Goal: Task Accomplishment & Management: Use online tool/utility

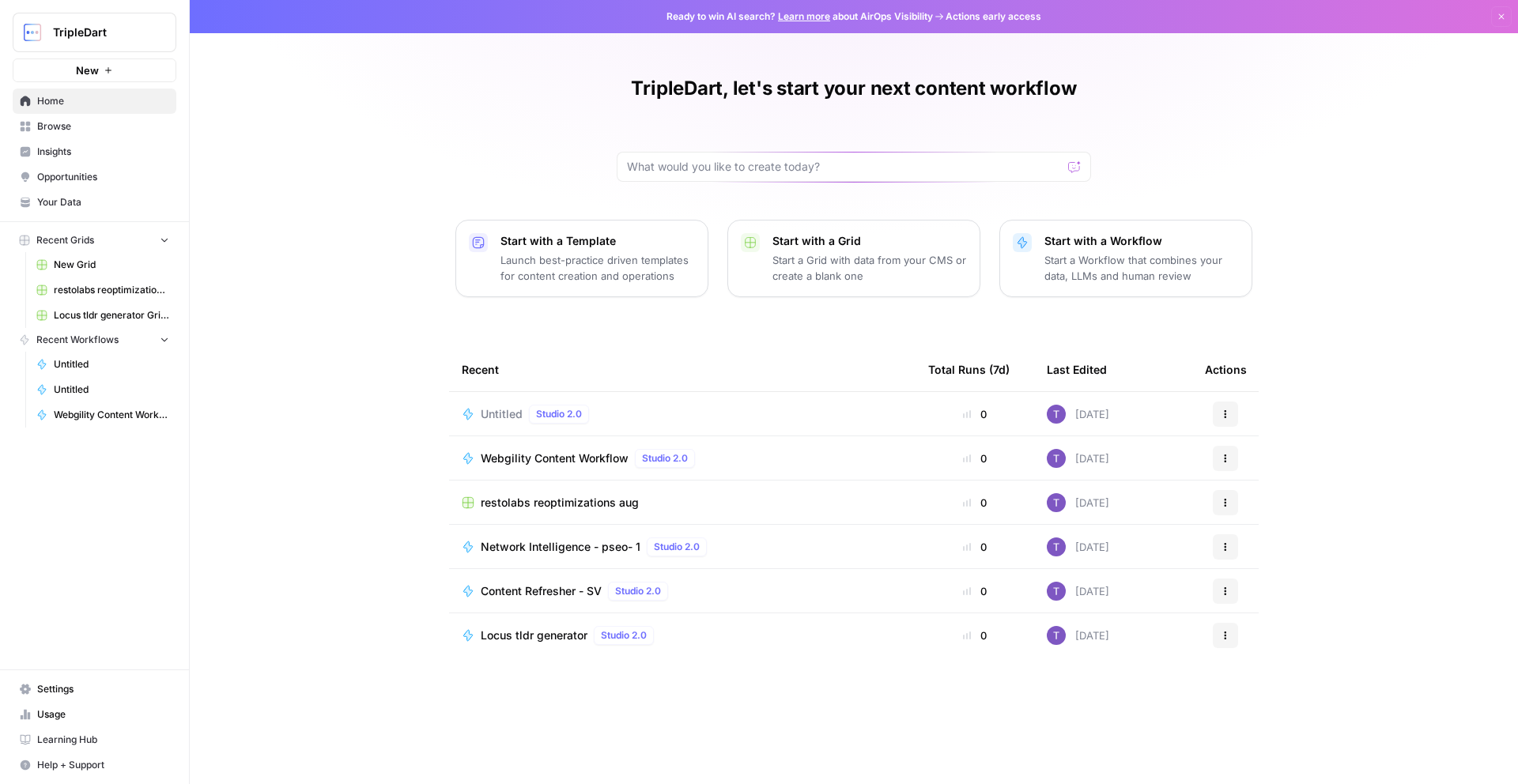
click at [63, 710] on span "Usage" at bounding box center [102, 714] width 132 height 14
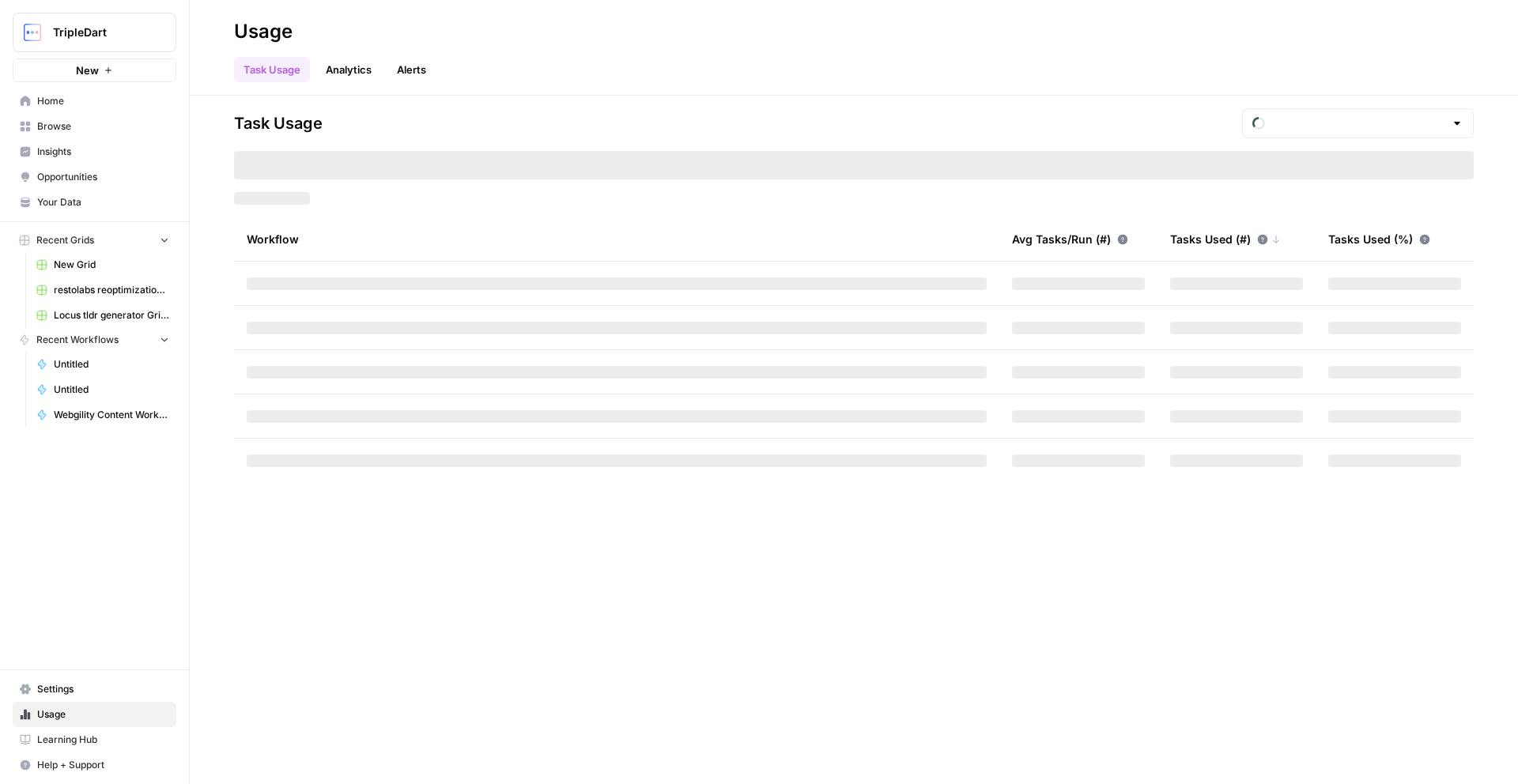
type input "October Tasks"
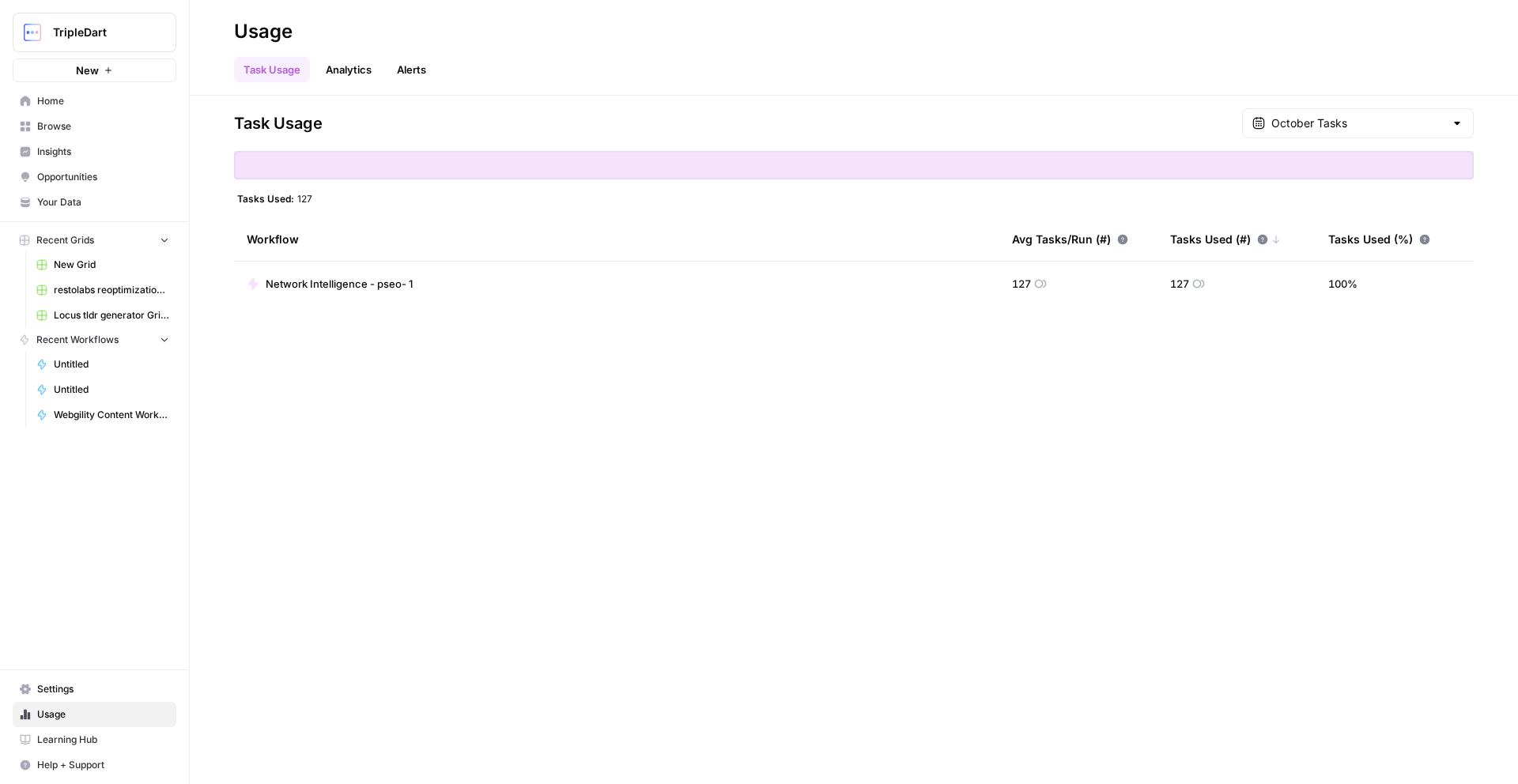
click at [340, 71] on link "Analytics" at bounding box center [348, 69] width 64 height 26
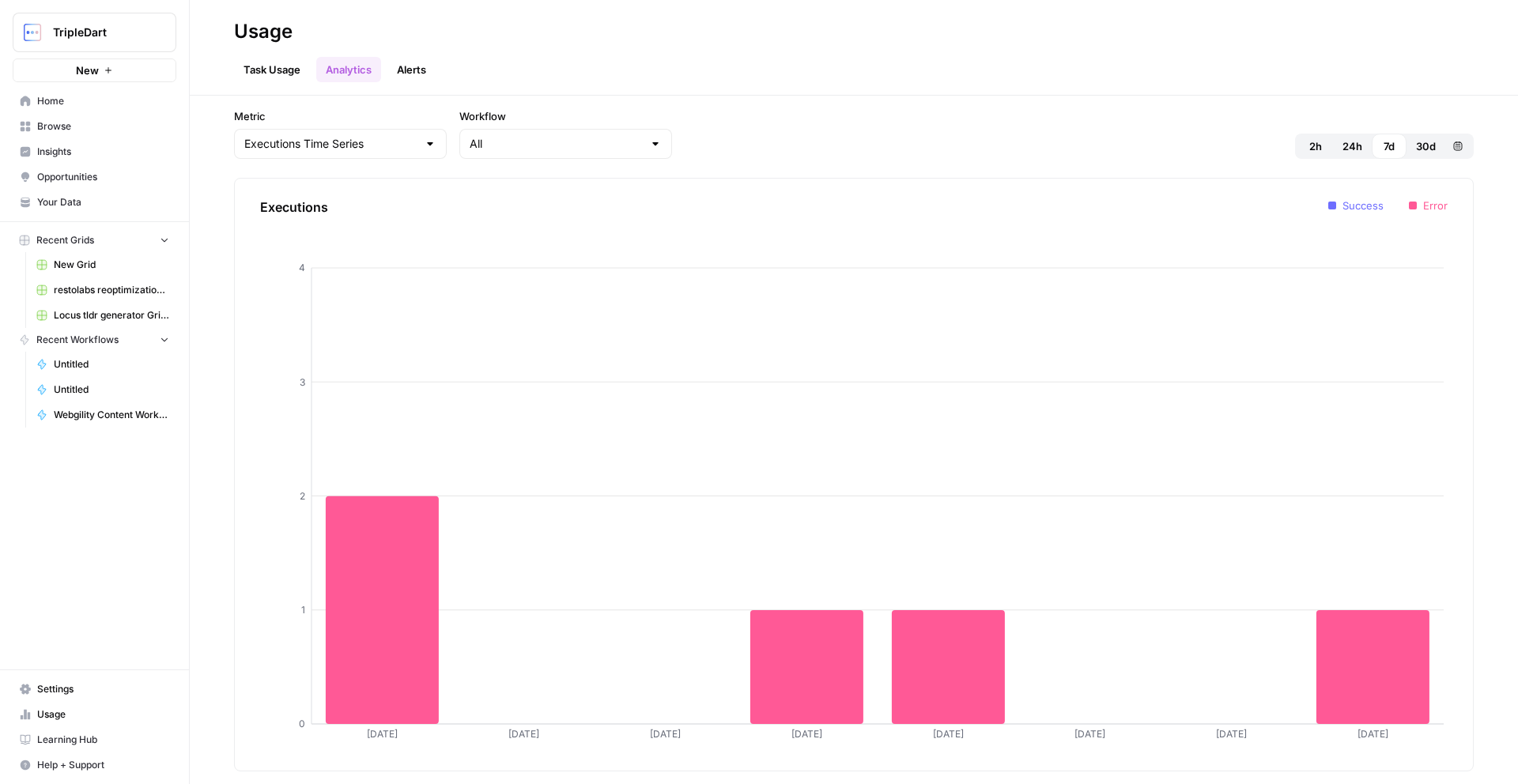
click at [395, 67] on link "Alerts" at bounding box center [411, 69] width 48 height 26
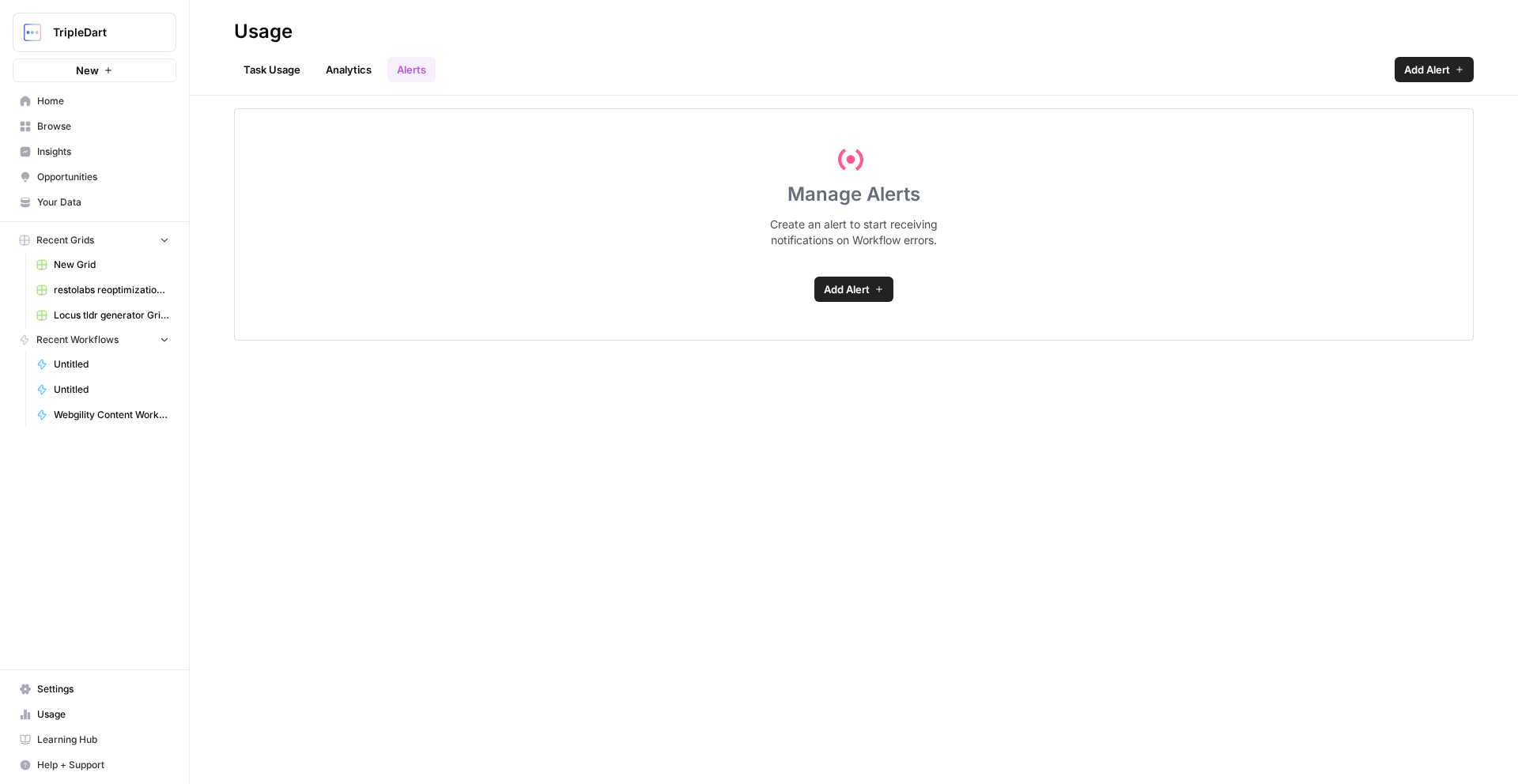
click at [280, 76] on link "Task Usage" at bounding box center [272, 69] width 76 height 26
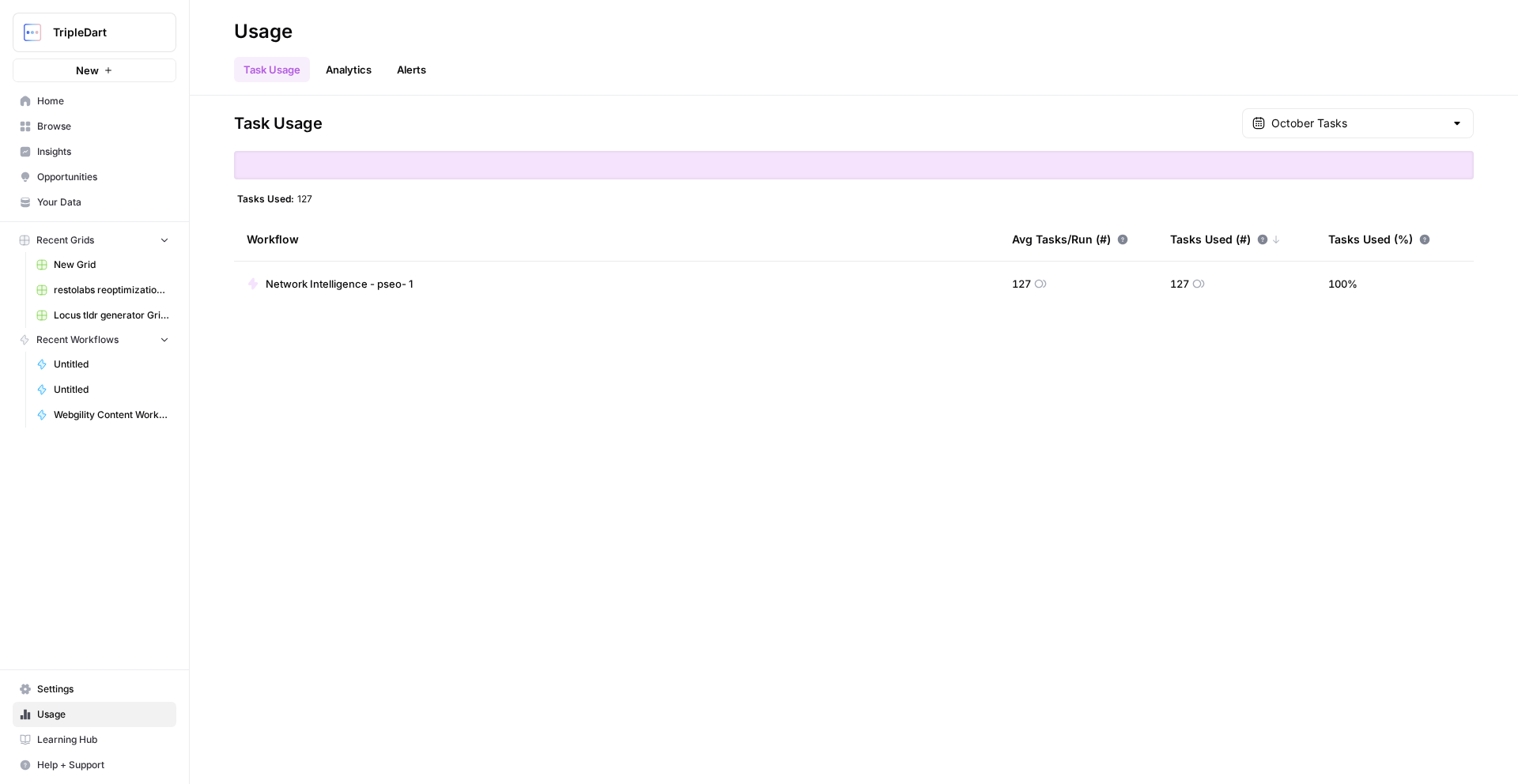
click at [61, 684] on span "Settings" at bounding box center [102, 689] width 132 height 14
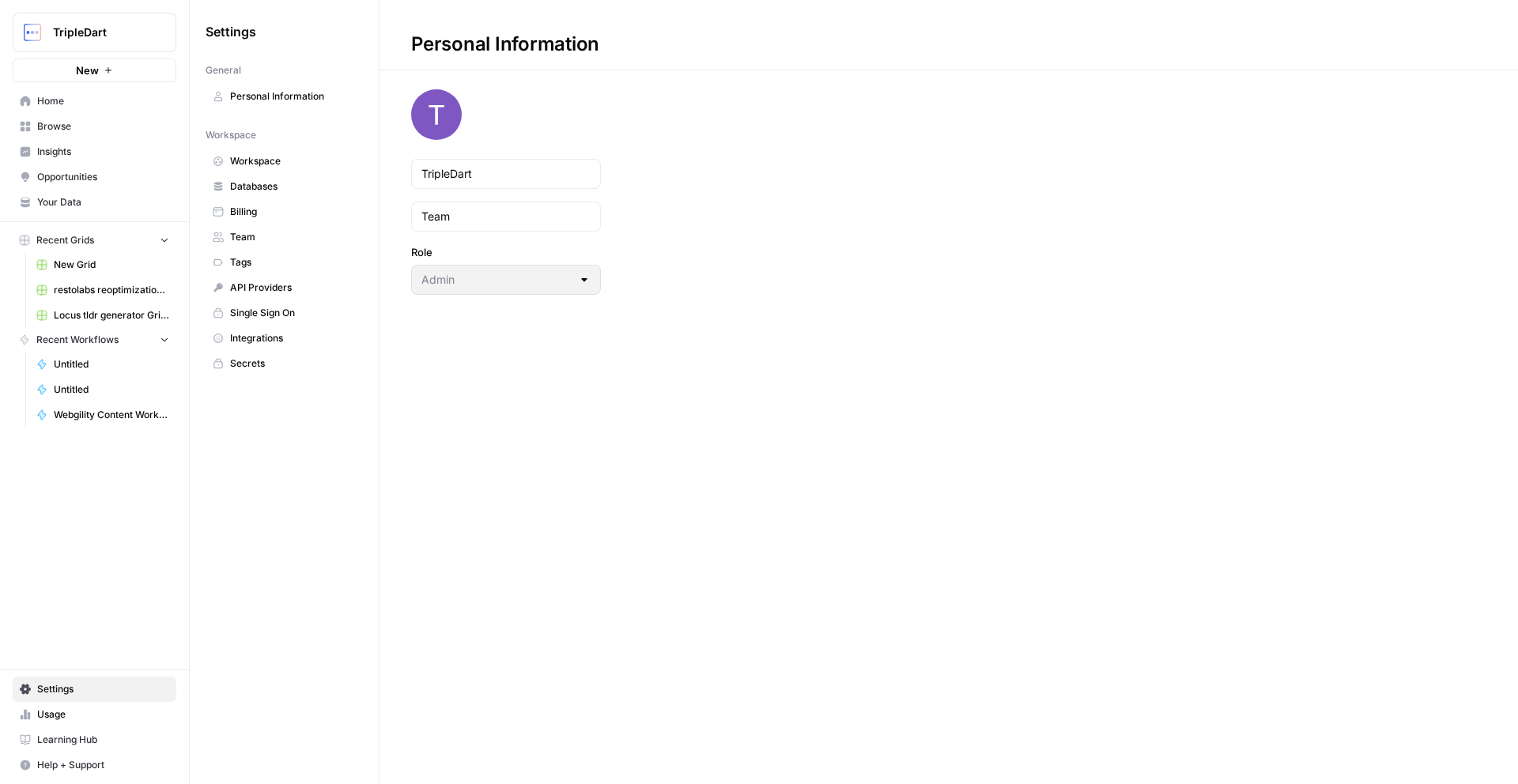
click at [302, 212] on span "Billing" at bounding box center [293, 211] width 126 height 14
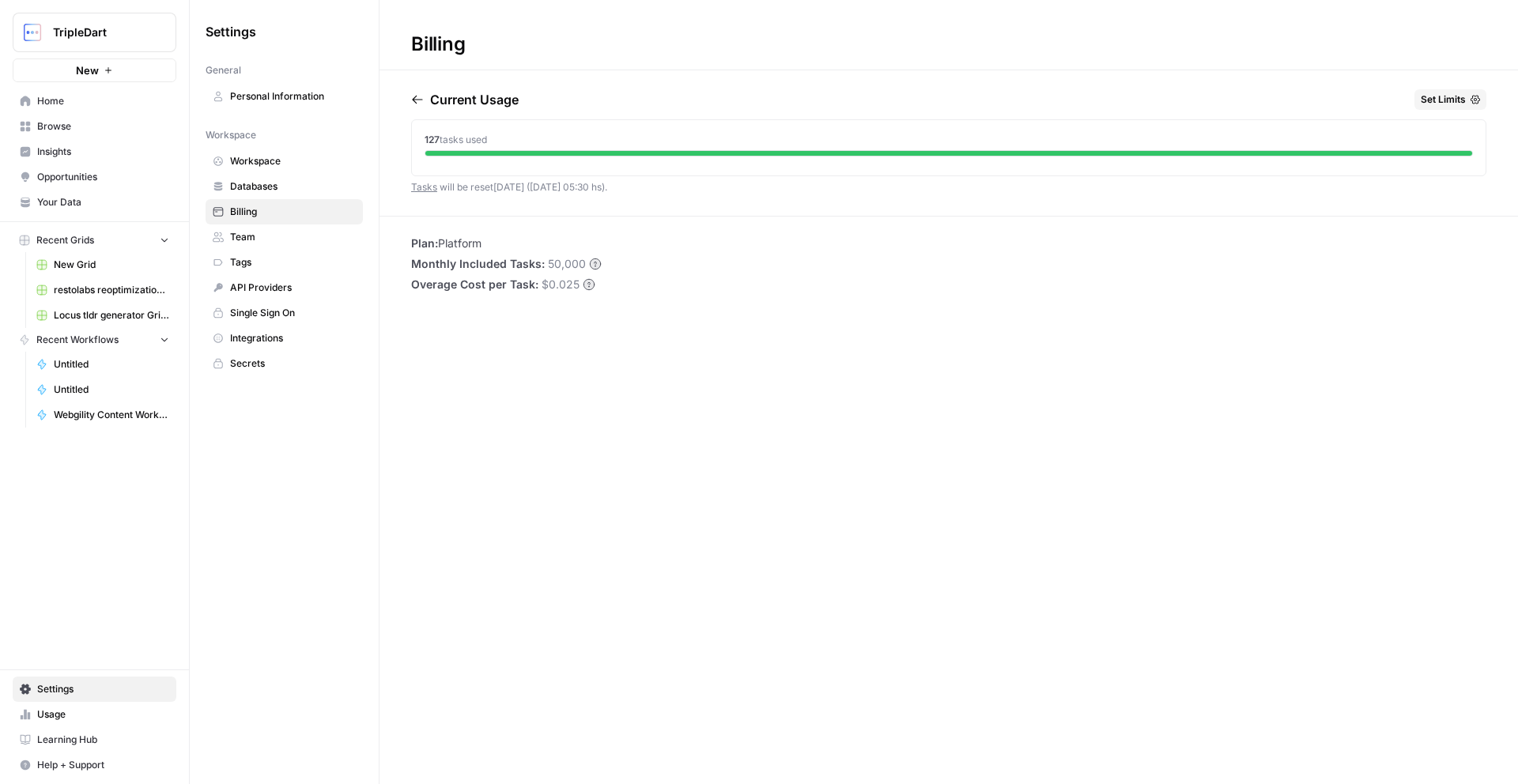
click at [82, 362] on span "Untitled" at bounding box center [112, 364] width 116 height 14
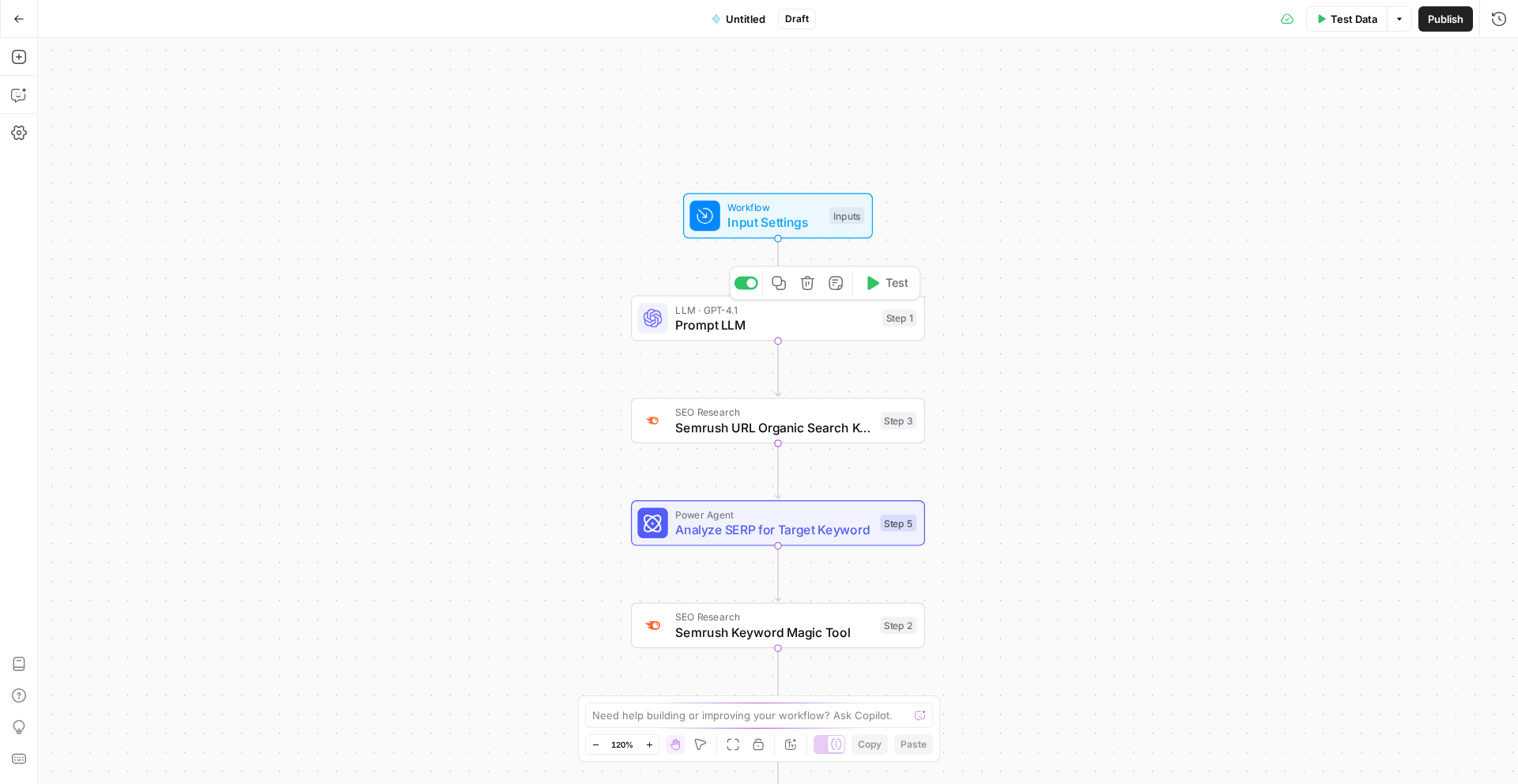
click at [761, 322] on span "Prompt LLM" at bounding box center [775, 325] width 199 height 19
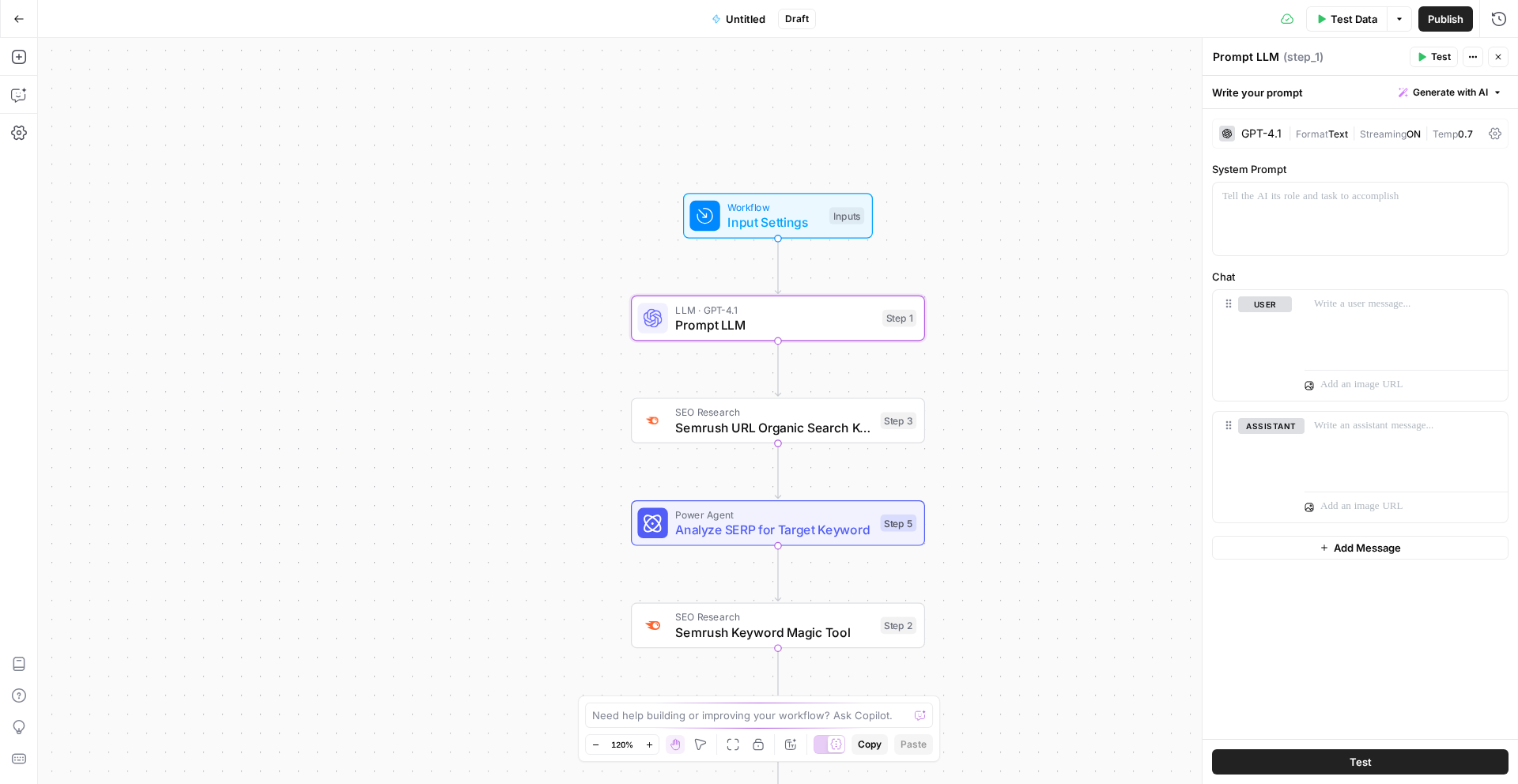
click at [1498, 60] on icon "button" at bounding box center [1498, 57] width 9 height 9
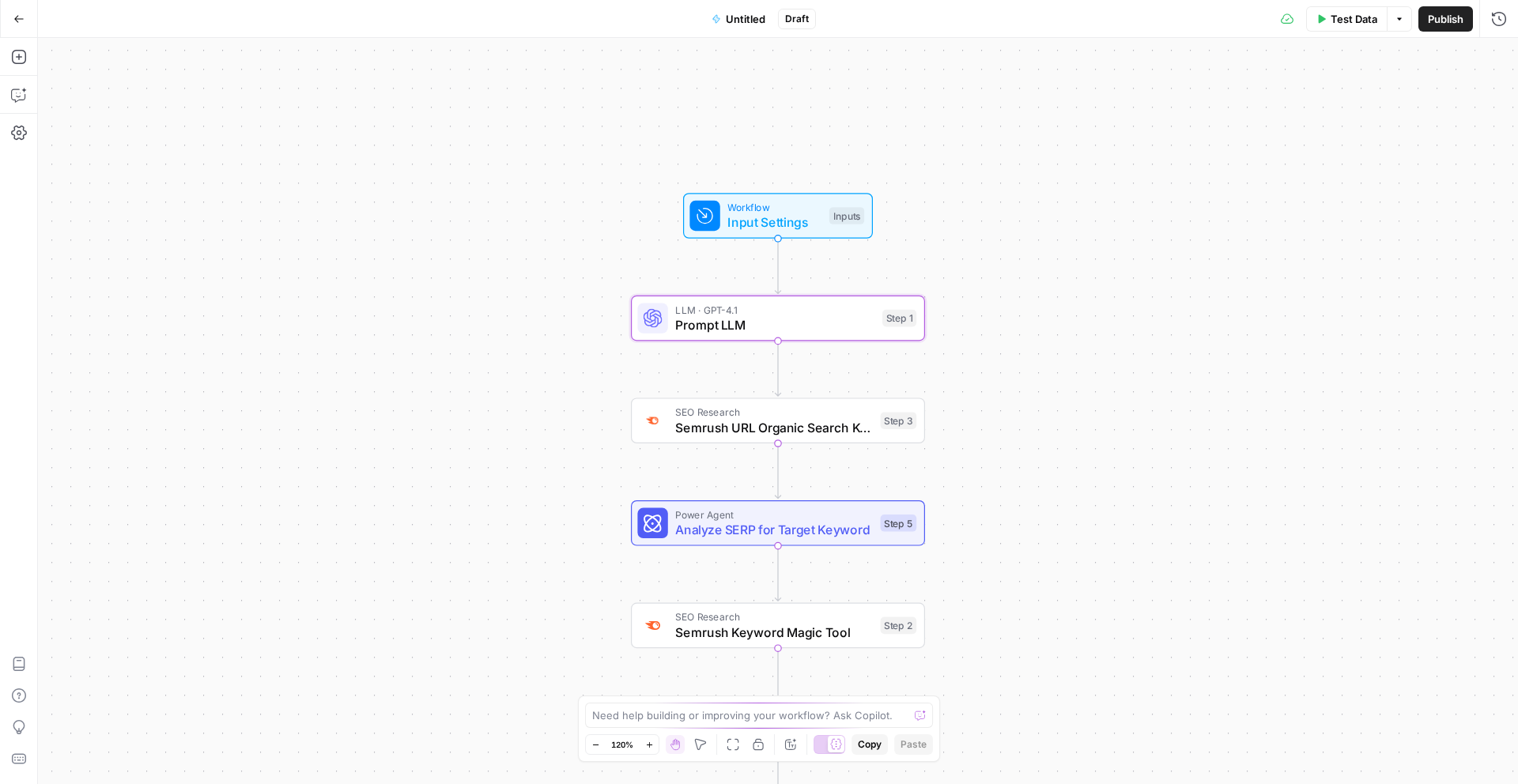
click at [743, 425] on span "Semrush URL Organic Search Keywords" at bounding box center [774, 428] width 198 height 19
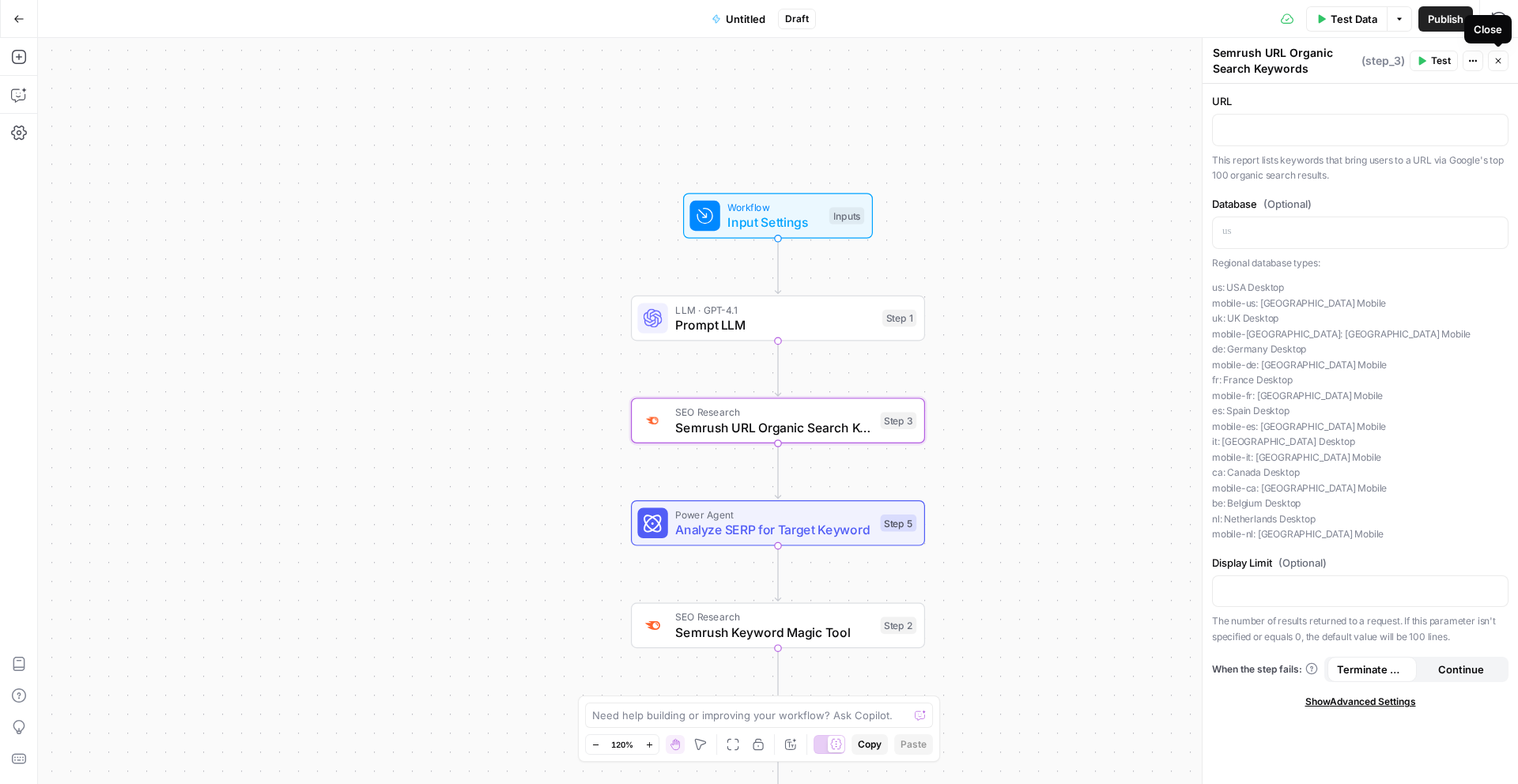
click at [1505, 61] on button "Close" at bounding box center [1499, 61] width 21 height 21
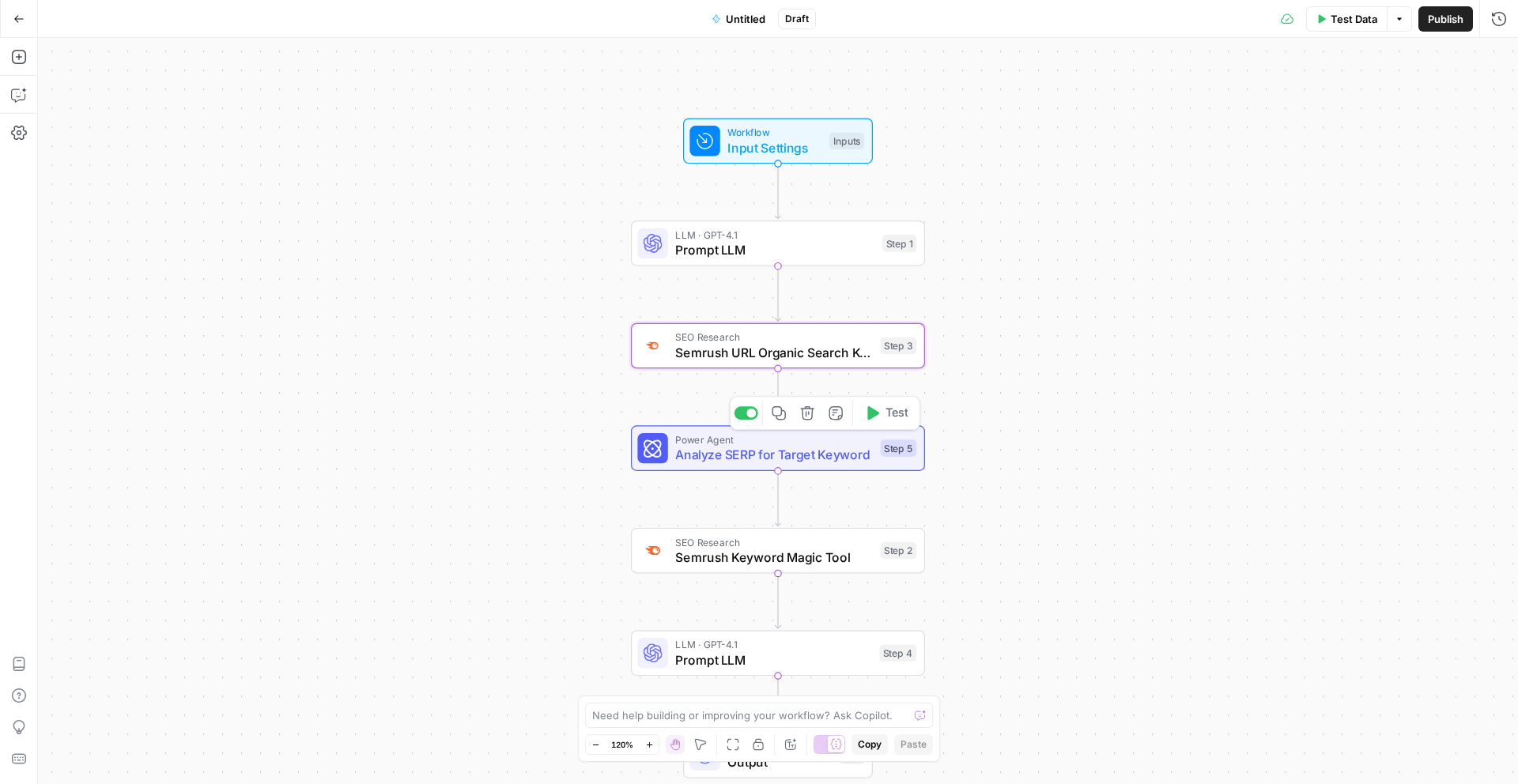
click at [770, 458] on span "Analyze SERP for Target Keyword" at bounding box center [774, 454] width 198 height 19
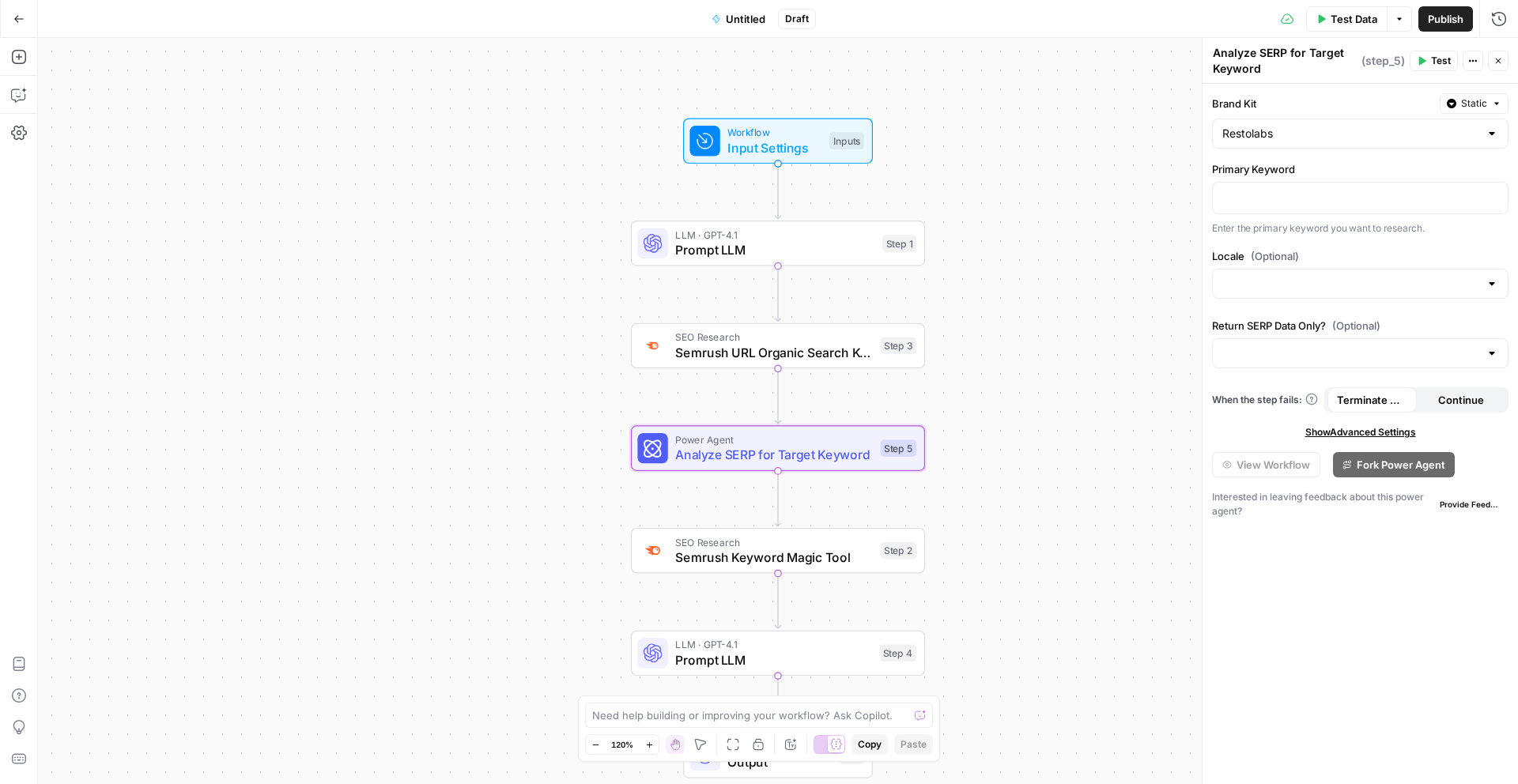
click at [1499, 56] on icon "button" at bounding box center [1498, 61] width 9 height 9
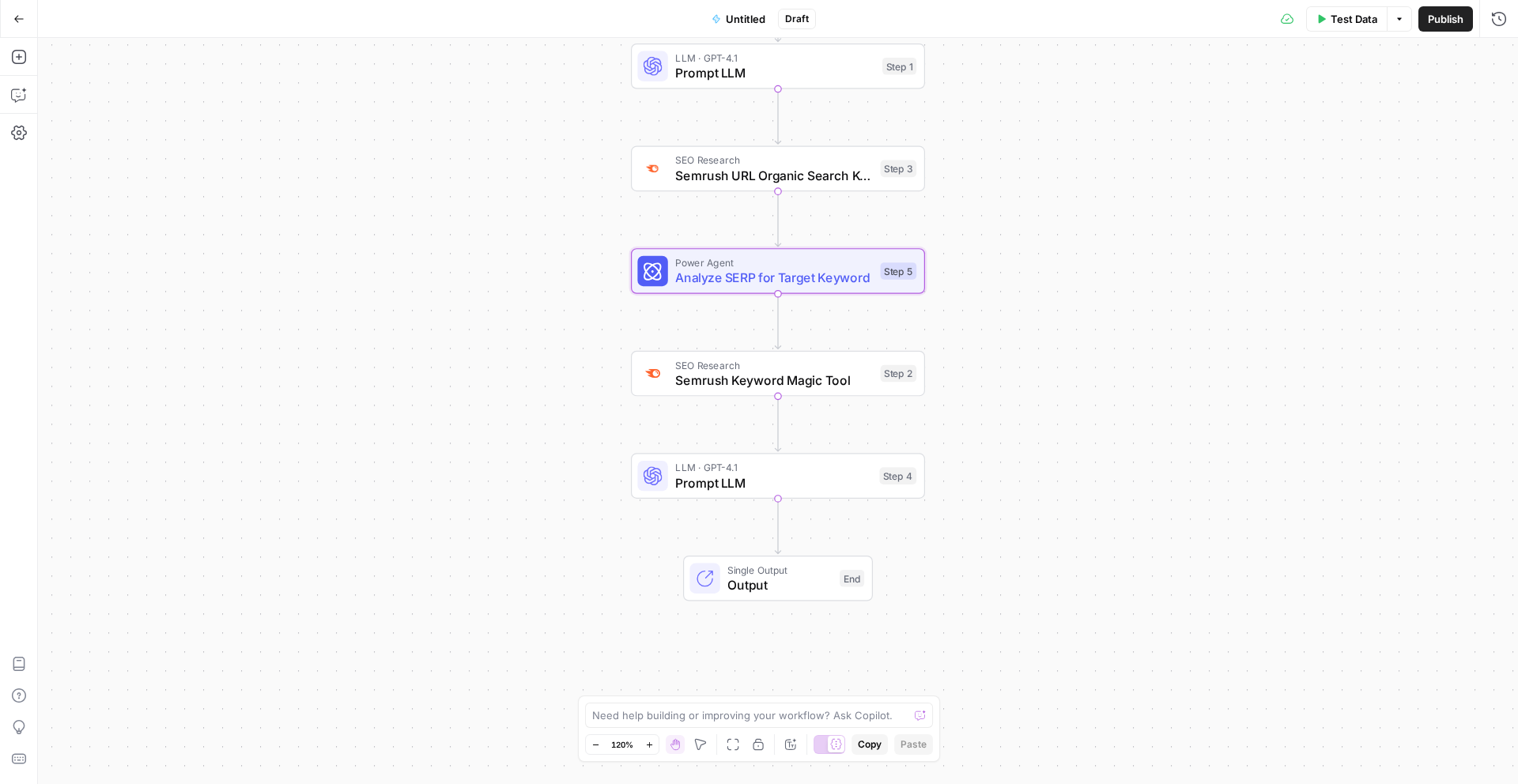
click at [24, 22] on icon "button" at bounding box center [19, 19] width 11 height 11
